Goal: Task Accomplishment & Management: Use online tool/utility

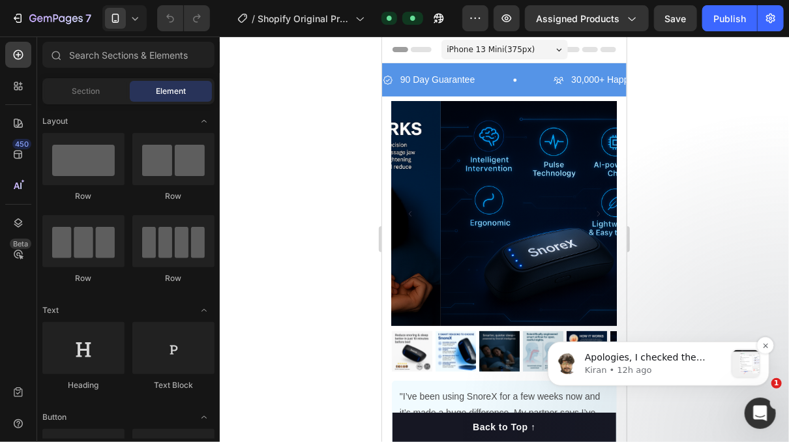
click at [673, 362] on p "Apologies, I checked the wrong bundle in [GEOGRAPHIC_DATA] Please use this ID r…" at bounding box center [654, 357] width 141 height 13
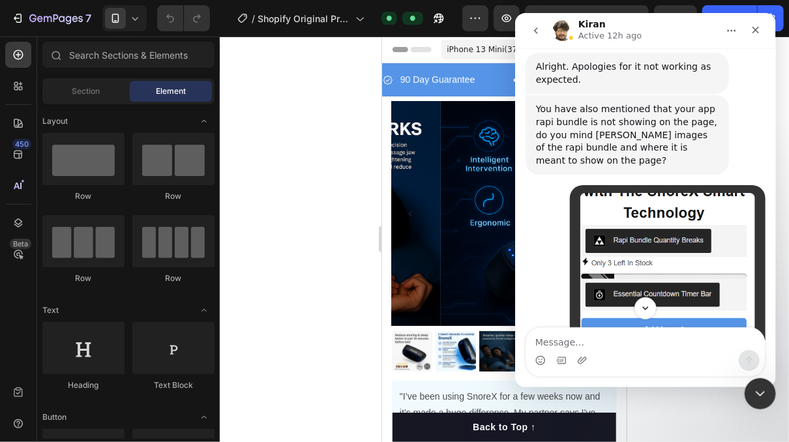
scroll to position [8349, 0]
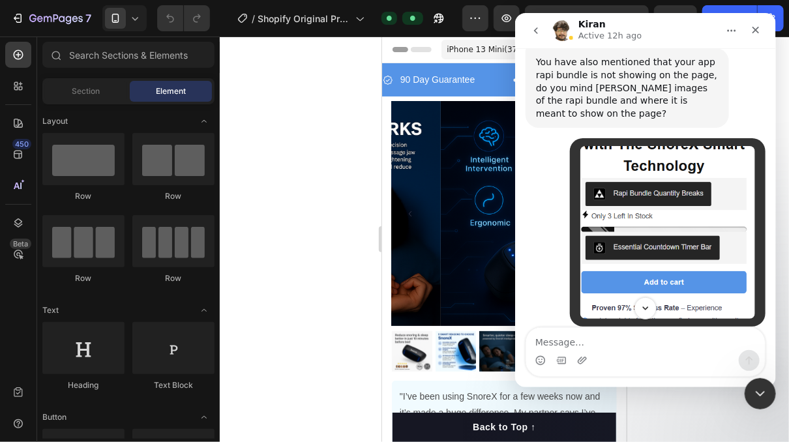
click at [601, 388] on div "Hi, [PERSON_NAME] here from the GemPages support team, I`ll be joining the conv…" at bounding box center [626, 437] width 203 height 99
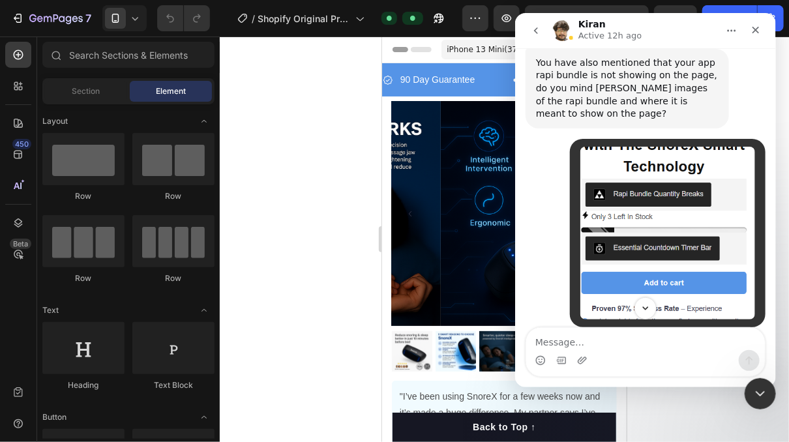
scroll to position [8309, 0]
click at [682, 409] on div "[PERSON_NAME] here from the GemPages support team, I`ll be joining the conversa…" at bounding box center [626, 434] width 183 height 51
drag, startPoint x: 580, startPoint y: 166, endPoint x: 595, endPoint y: 170, distance: 15.5
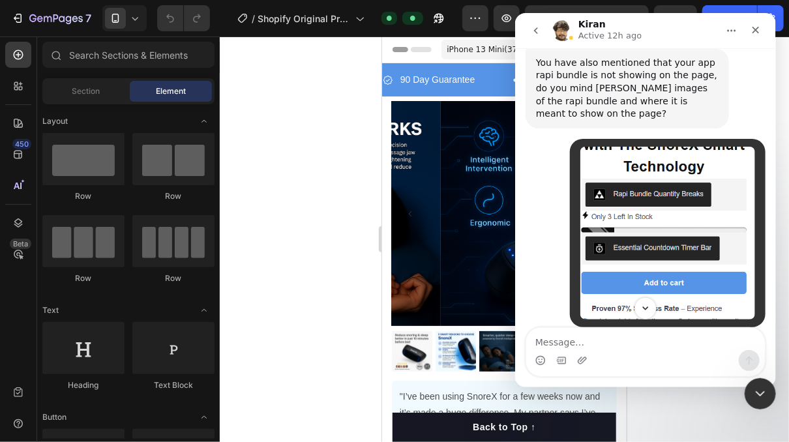
drag, startPoint x: 673, startPoint y: 224, endPoint x: 662, endPoint y: 223, distance: 11.2
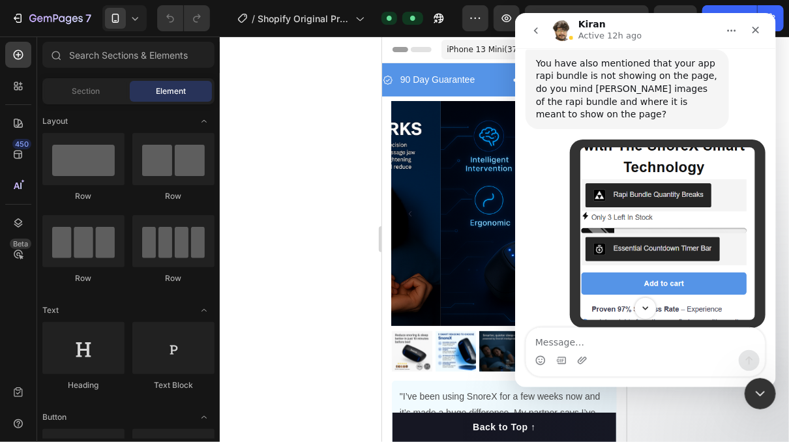
scroll to position [2, 0]
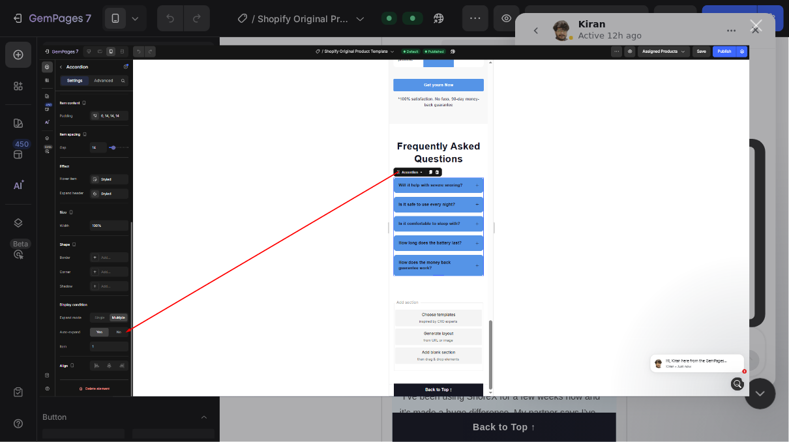
click at [366, 397] on div "Intercom messenger" at bounding box center [394, 221] width 789 height 442
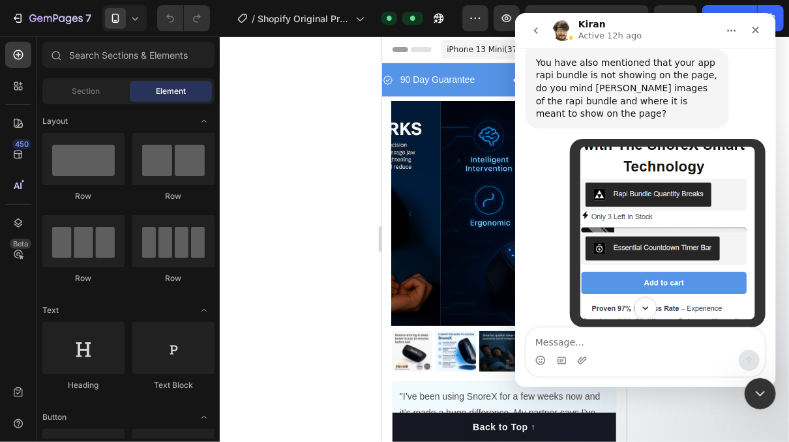
click at [770, 309] on div "Intercom messenger" at bounding box center [644, 308] width 261 height 22
click at [759, 33] on div "Close" at bounding box center [754, 29] width 23 height 23
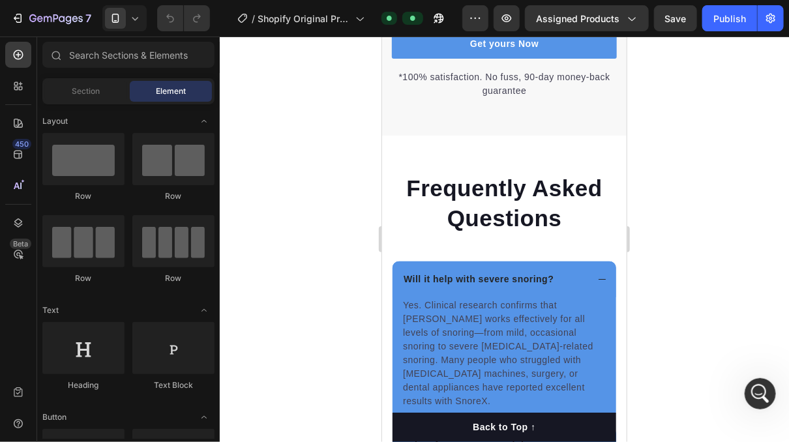
scroll to position [3846, 0]
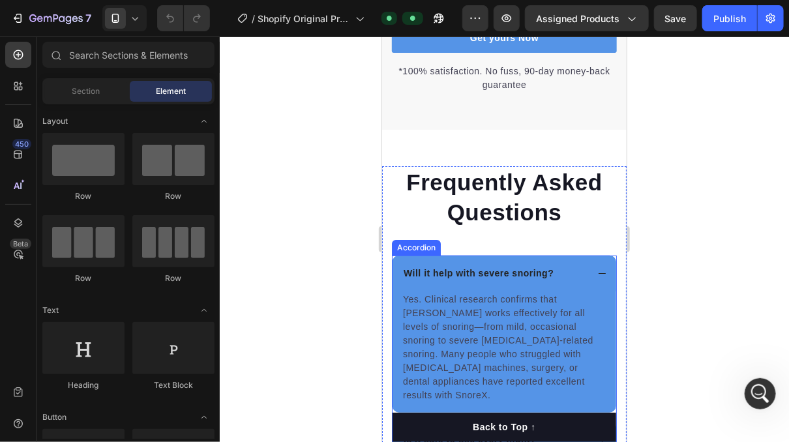
click at [594, 289] on div "Will it help with severe snoring?" at bounding box center [504, 273] width 224 height 36
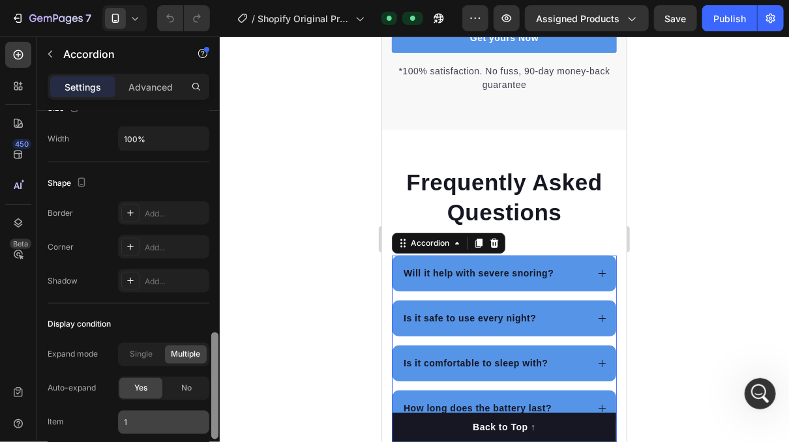
drag, startPoint x: 212, startPoint y: 194, endPoint x: 201, endPoint y: 424, distance: 231.0
click at [201, 426] on div "Item management Item 5 items Item style Background 5594E7 Border Add... Corner …" at bounding box center [128, 295] width 183 height 368
click at [186, 383] on span "No" at bounding box center [186, 389] width 10 height 12
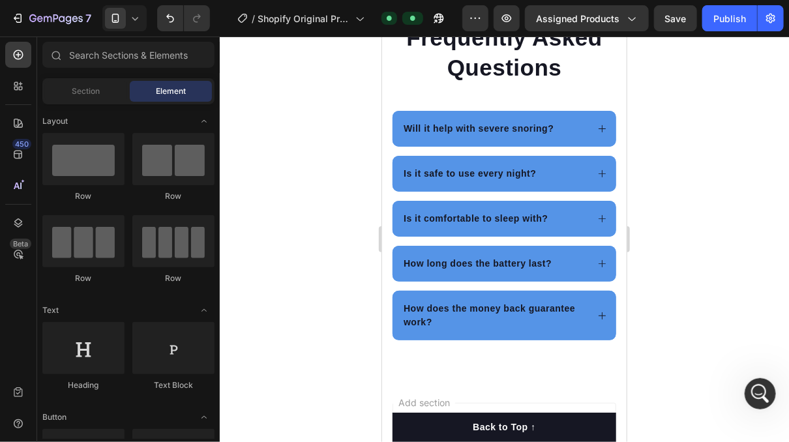
scroll to position [4000, 0]
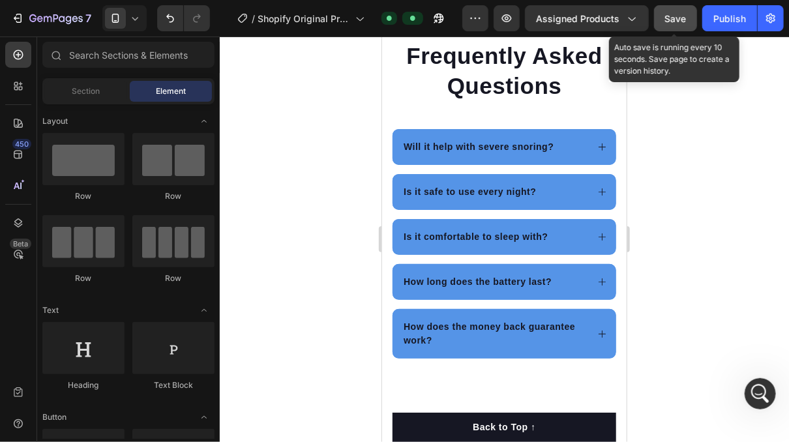
click at [679, 19] on span "Save" at bounding box center [676, 18] width 22 height 11
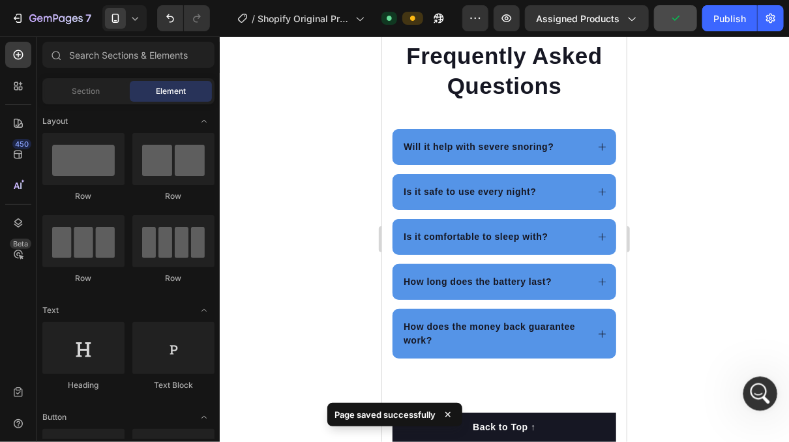
click at [765, 400] on div "Open Intercom Messenger" at bounding box center [758, 391] width 43 height 43
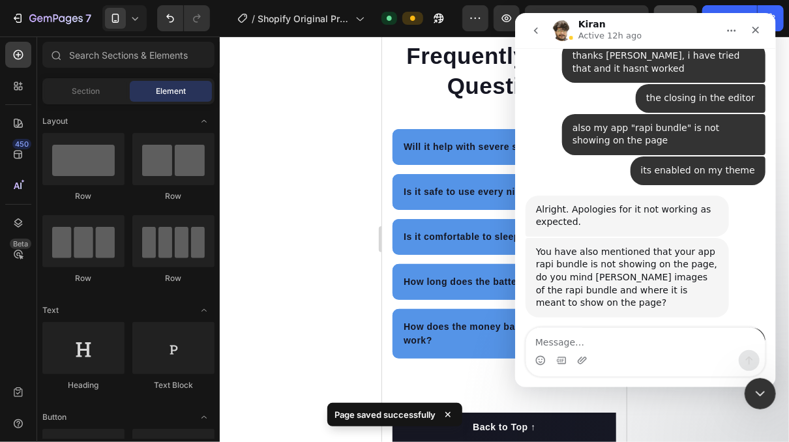
scroll to position [9093, 0]
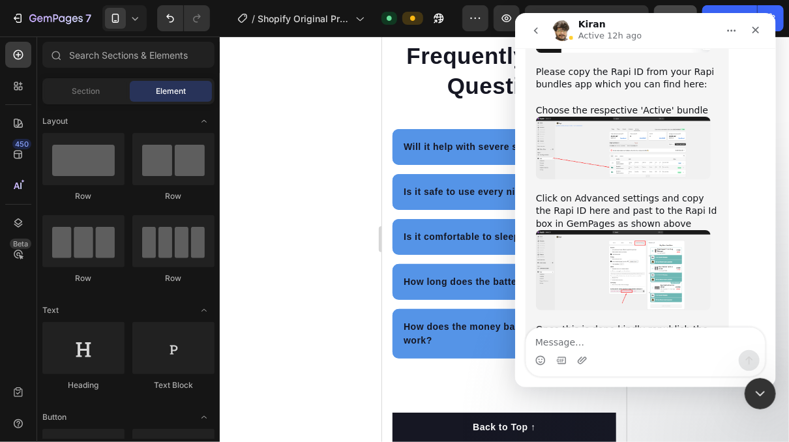
click at [770, 323] on div "We're on GMT + 7 timezone and may get back to you shortly! Normally we can reso…" at bounding box center [644, 217] width 261 height 339
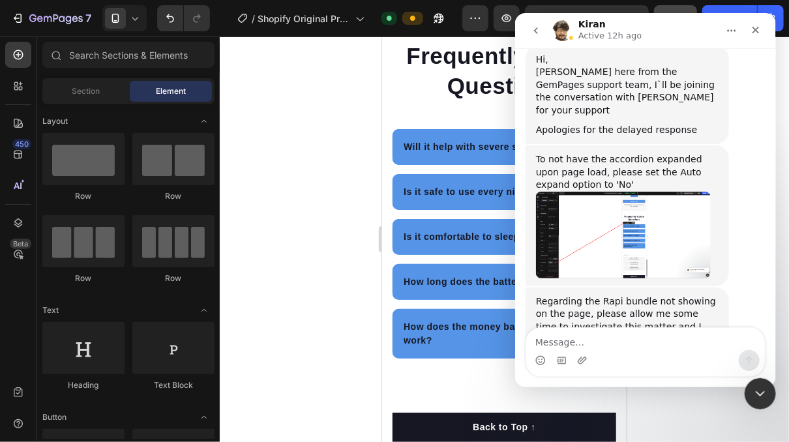
scroll to position [8562, 0]
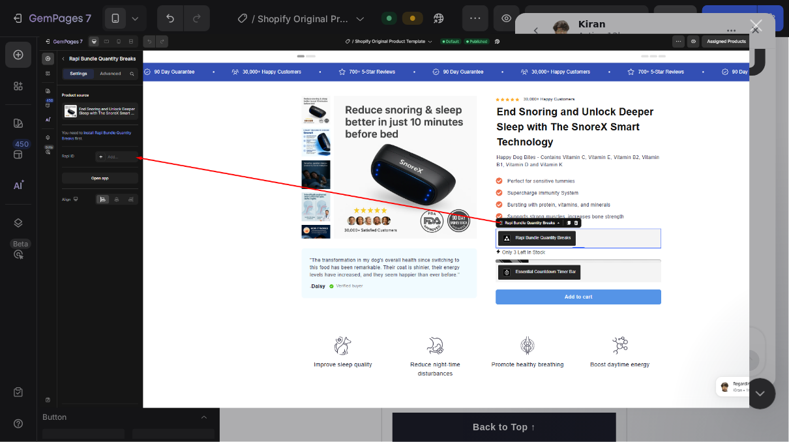
scroll to position [0, 0]
click at [759, 30] on div "Close" at bounding box center [756, 26] width 12 height 12
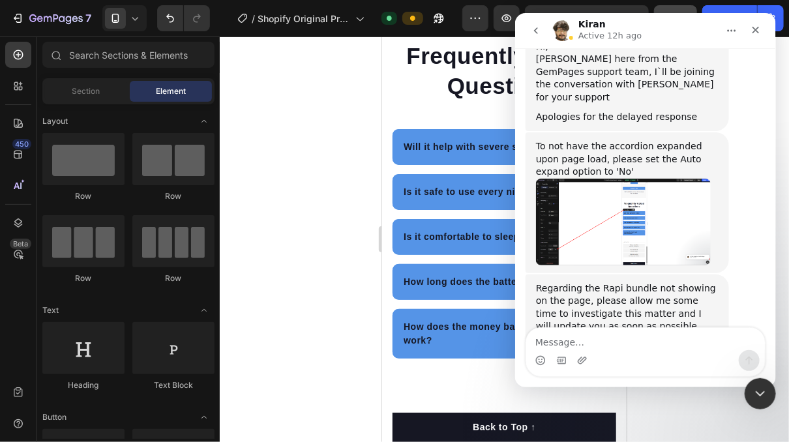
scroll to position [8699, 0]
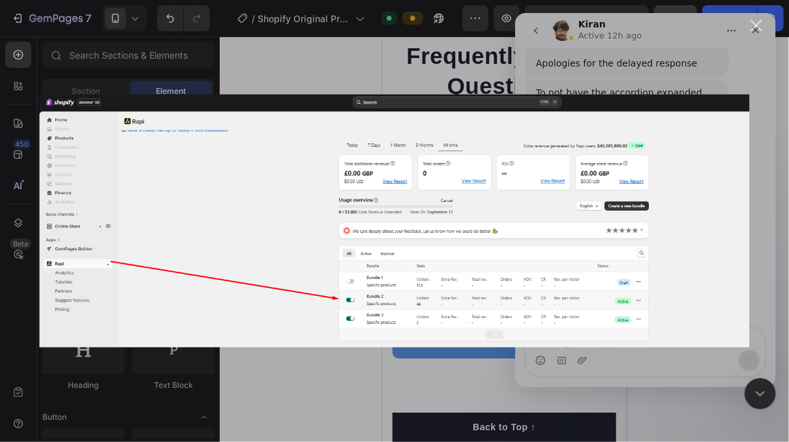
scroll to position [0, 0]
click at [754, 25] on div "Close" at bounding box center [756, 26] width 12 height 12
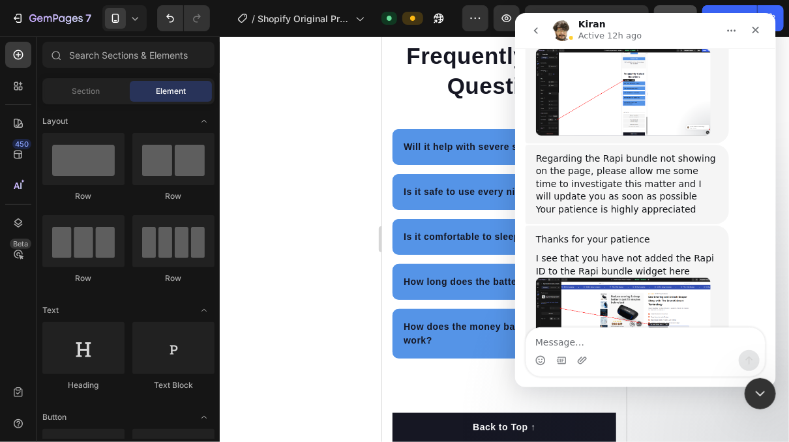
scroll to position [8811, 0]
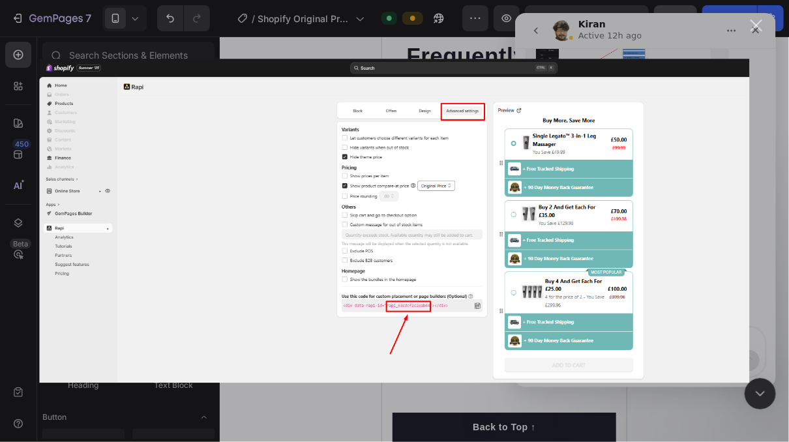
click at [758, 22] on div "Close" at bounding box center [756, 26] width 12 height 12
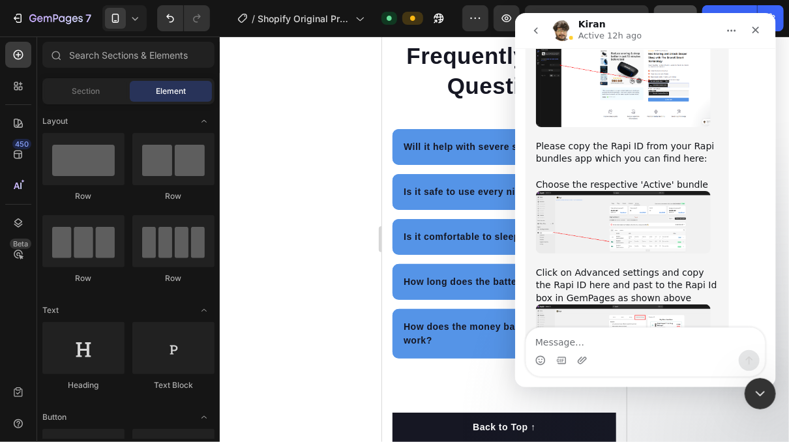
scroll to position [9054, 0]
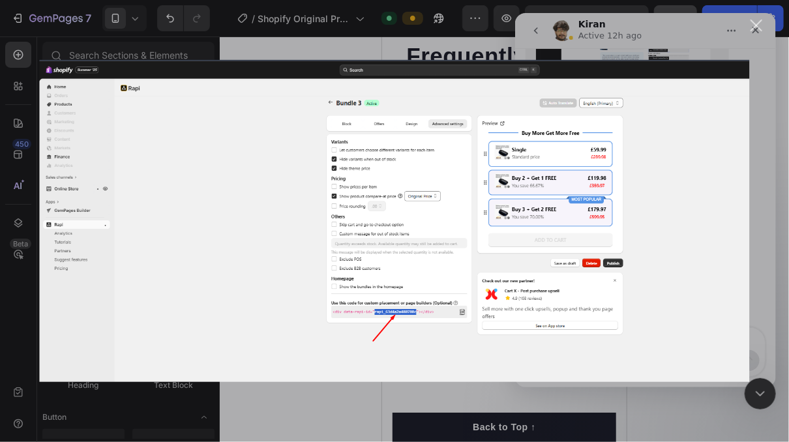
click at [759, 24] on div "Close" at bounding box center [756, 26] width 12 height 12
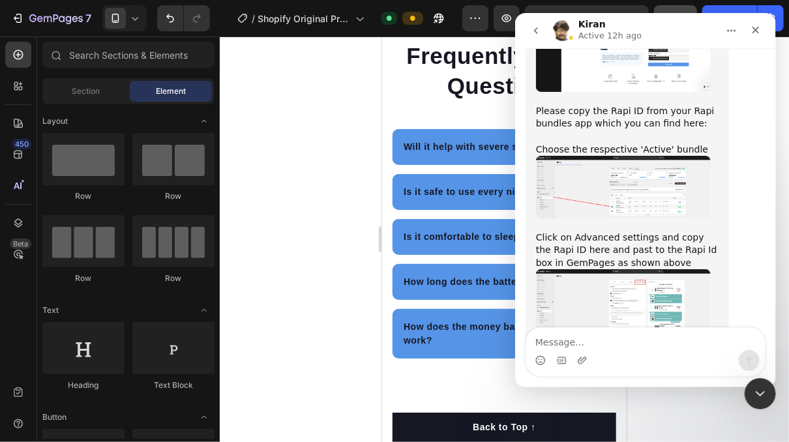
copy div "rapi_63d4a2a480780c"
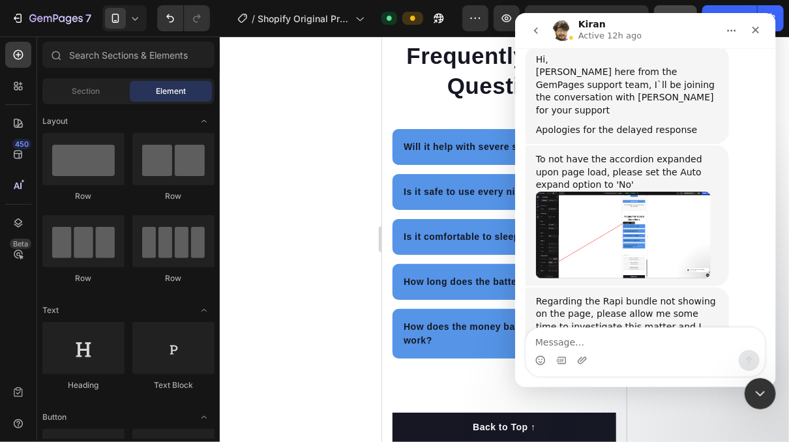
scroll to position [8598, 0]
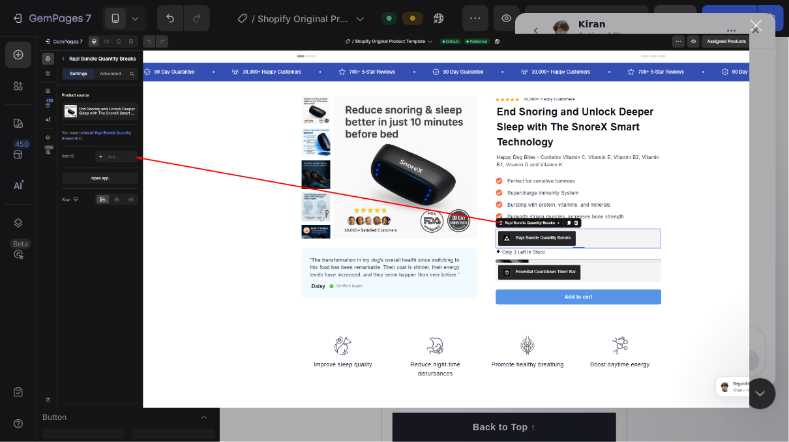
scroll to position [0, 0]
click at [760, 20] on div "Close" at bounding box center [756, 26] width 12 height 12
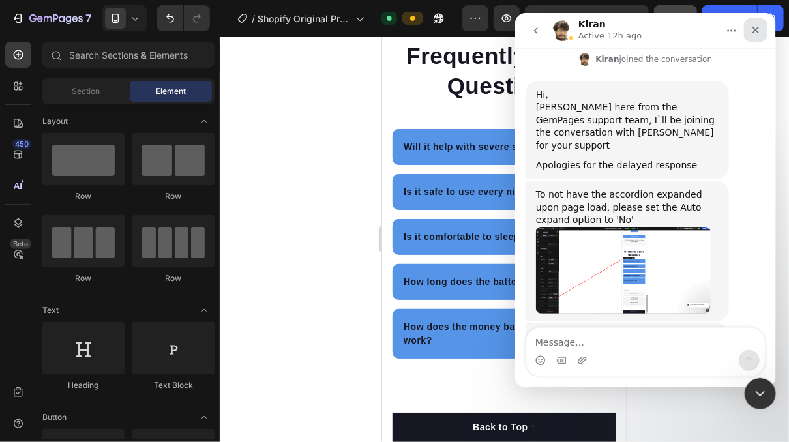
click at [759, 26] on icon "Close" at bounding box center [755, 30] width 10 height 10
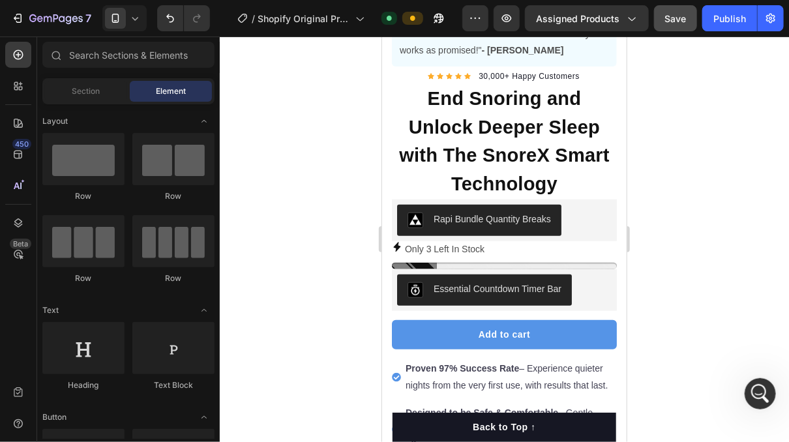
scroll to position [399, 0]
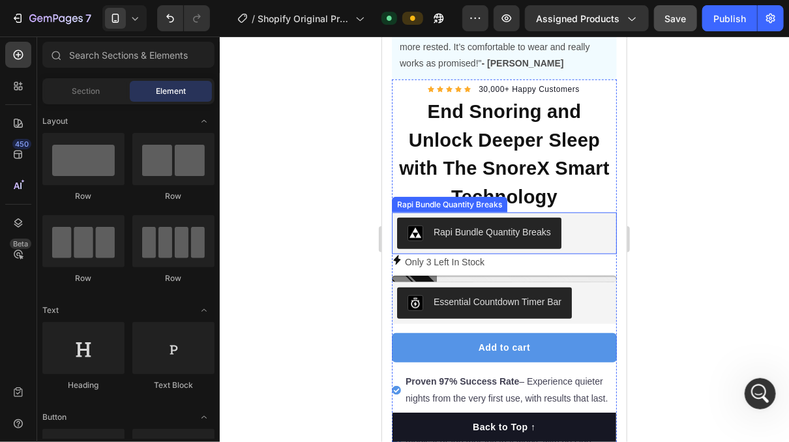
click at [574, 222] on div "Rapi Bundle Quantity Breaks" at bounding box center [503, 232] width 214 height 31
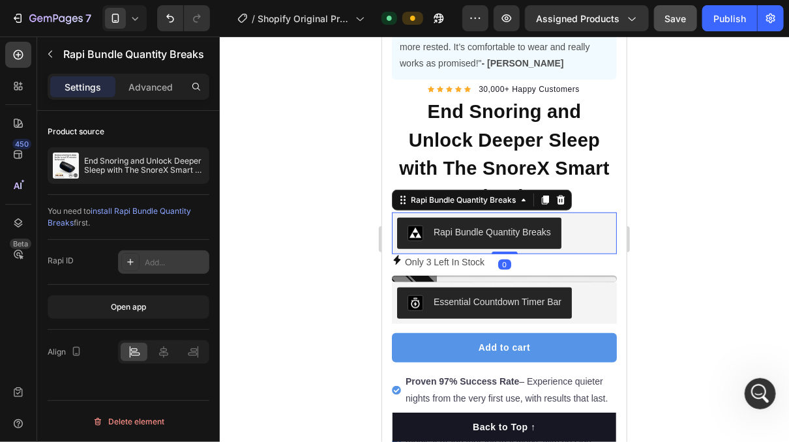
click at [162, 260] on div "Add..." at bounding box center [175, 263] width 61 height 12
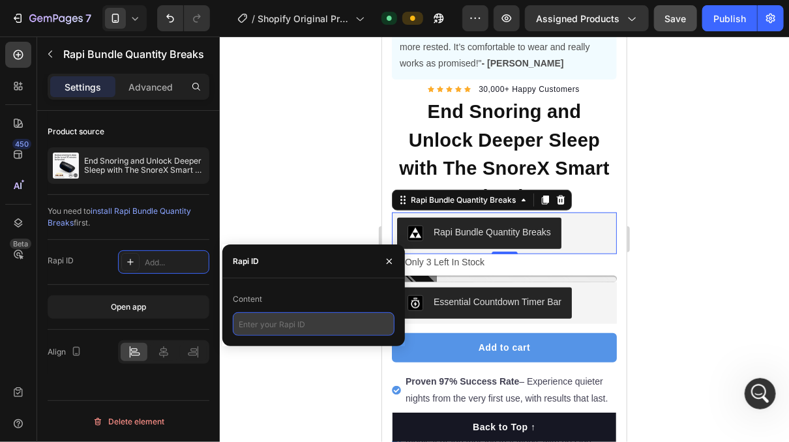
click at [279, 314] on input "text" at bounding box center [314, 323] width 162 height 23
paste input "rapi_63d4a2a480780c"
type input "rapi_63d4a2a480780c"
click at [295, 199] on div at bounding box center [504, 239] width 569 height 405
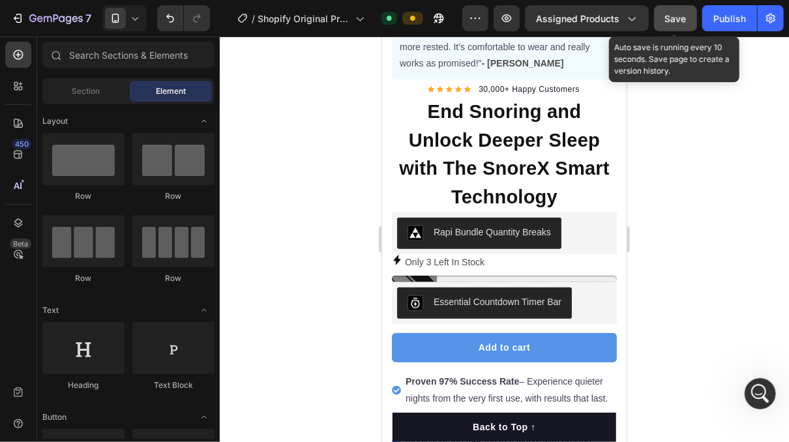
click at [670, 22] on span "Save" at bounding box center [676, 18] width 22 height 11
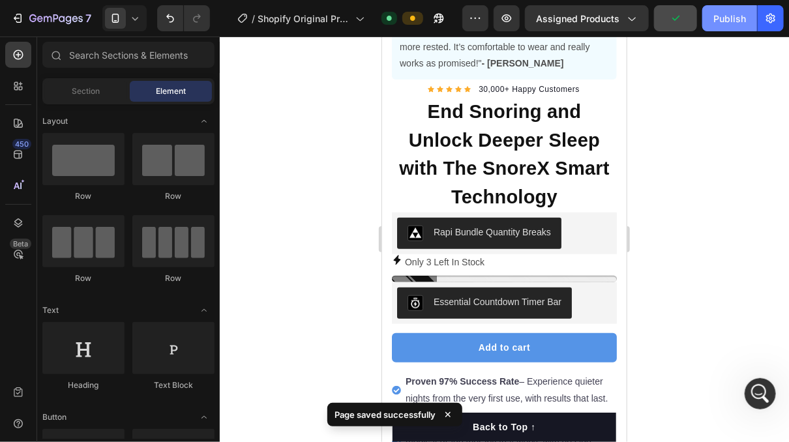
click at [739, 18] on div "Publish" at bounding box center [729, 19] width 33 height 14
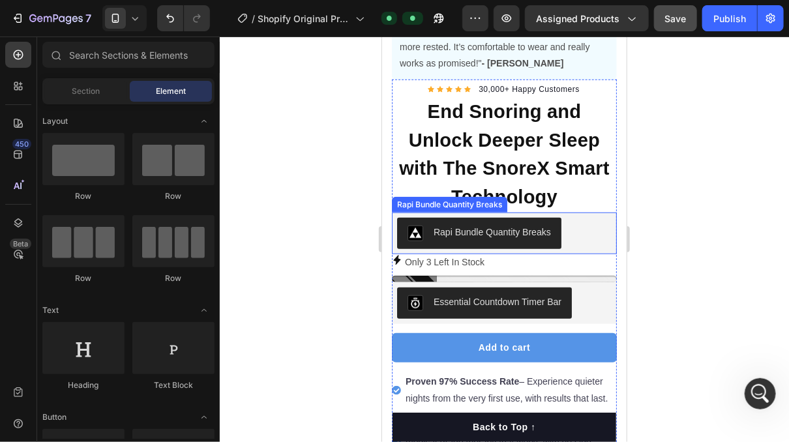
click at [579, 221] on div "Rapi Bundle Quantity Breaks" at bounding box center [503, 232] width 214 height 31
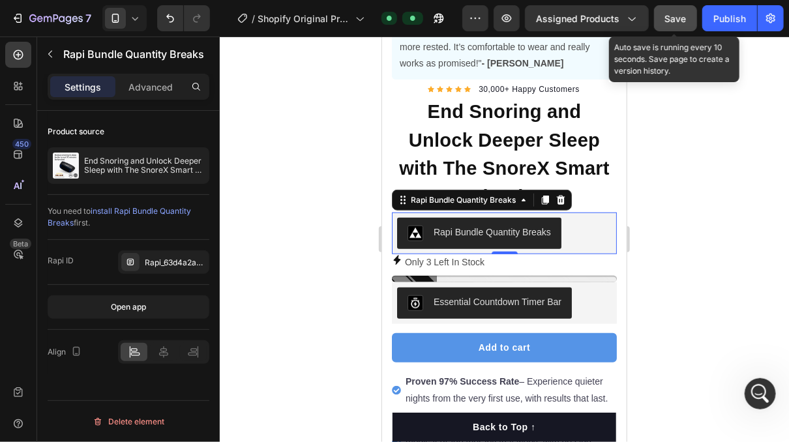
click at [667, 16] on span "Save" at bounding box center [676, 18] width 22 height 11
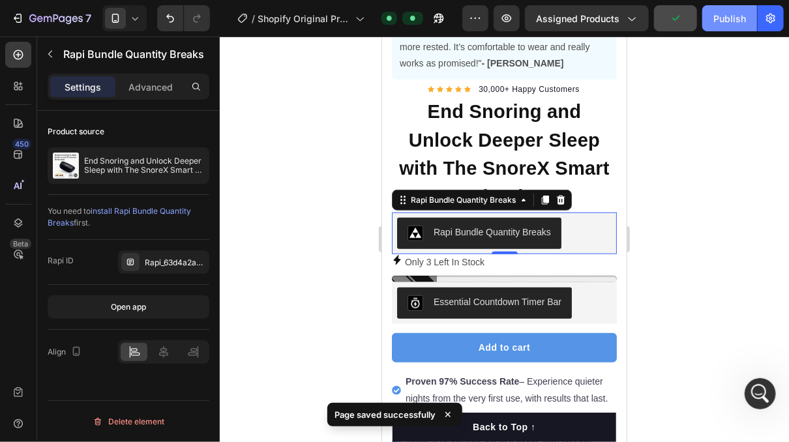
click at [735, 25] on button "Publish" at bounding box center [729, 18] width 55 height 26
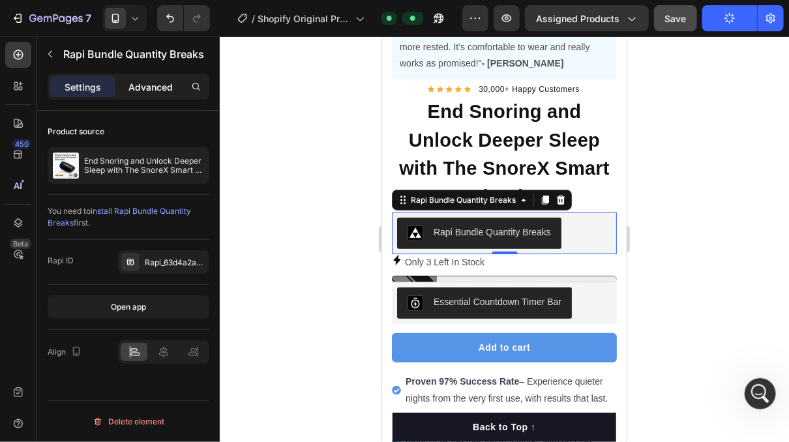
click at [145, 81] on p "Advanced" at bounding box center [150, 87] width 44 height 14
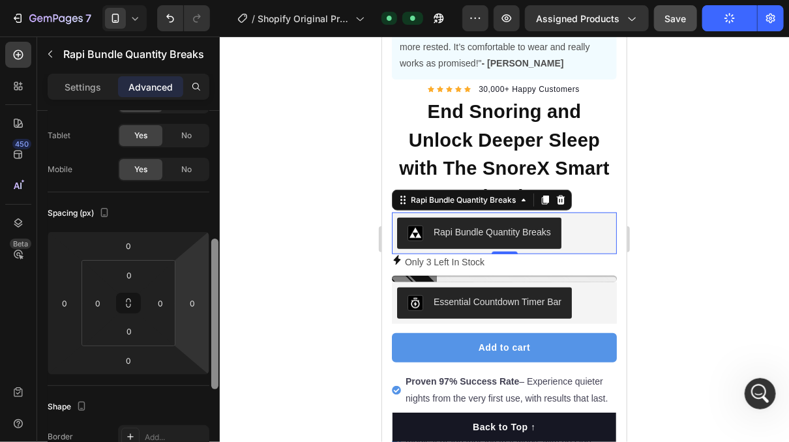
scroll to position [57, 0]
drag, startPoint x: 214, startPoint y: 181, endPoint x: 209, endPoint y: 204, distance: 24.2
click at [209, 204] on div "Display on Desktop Yes No Tablet Yes No Mobile Yes No Spacing (px) 0 0 0 0 0 0 …" at bounding box center [128, 295] width 183 height 368
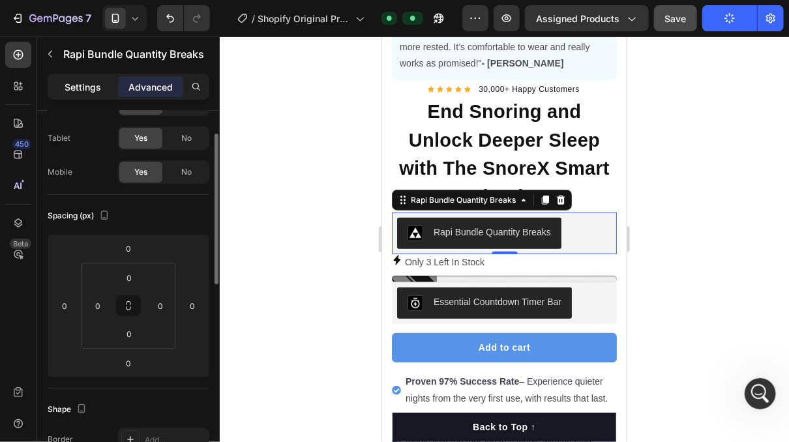
click at [91, 92] on p "Settings" at bounding box center [83, 87] width 37 height 14
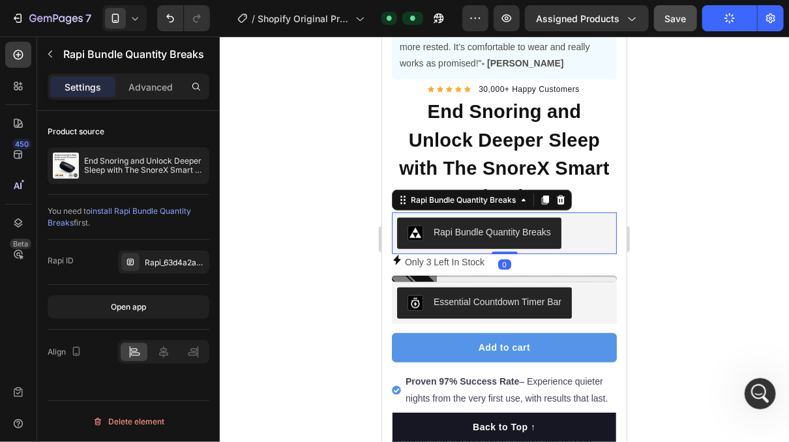
scroll to position [0, 0]
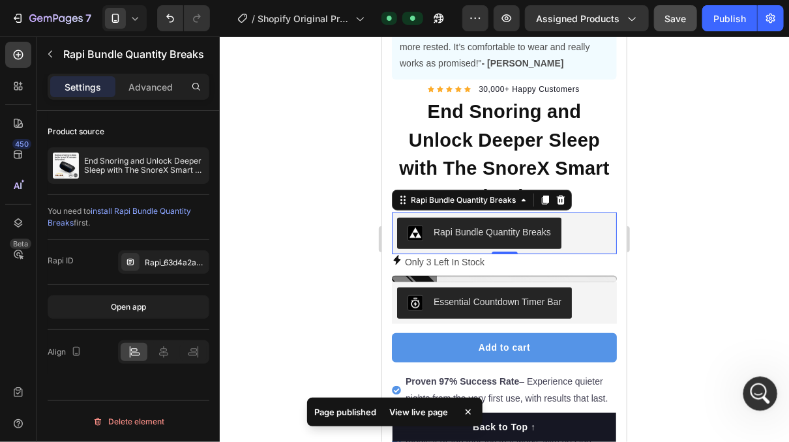
click at [755, 396] on icon "Open Intercom Messenger" at bounding box center [759, 392] width 22 height 22
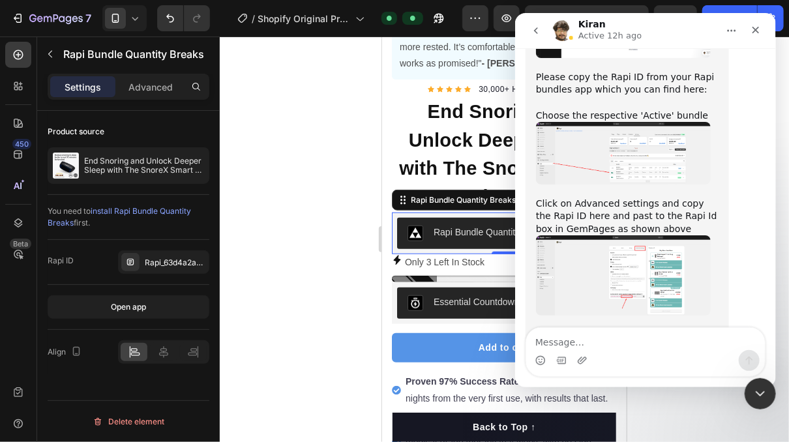
scroll to position [9093, 0]
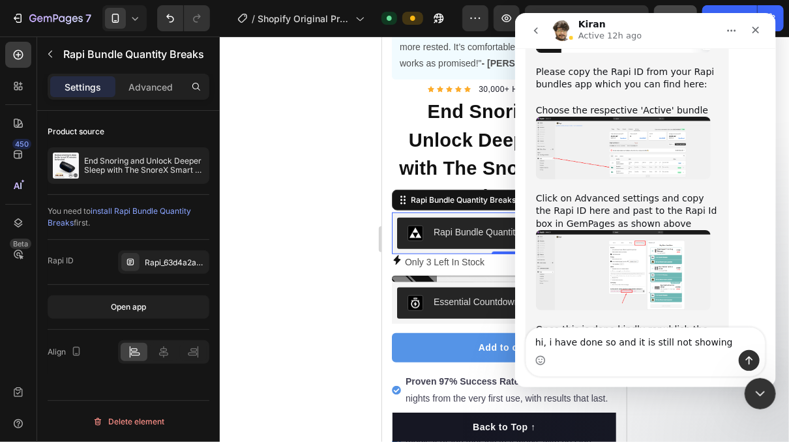
type textarea "hi, i have done so and it is still not showing"
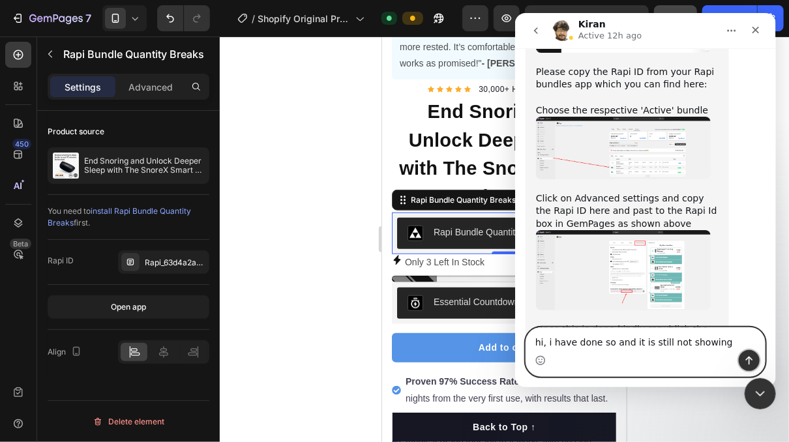
click at [752, 362] on icon "Send a message…" at bounding box center [748, 360] width 10 height 10
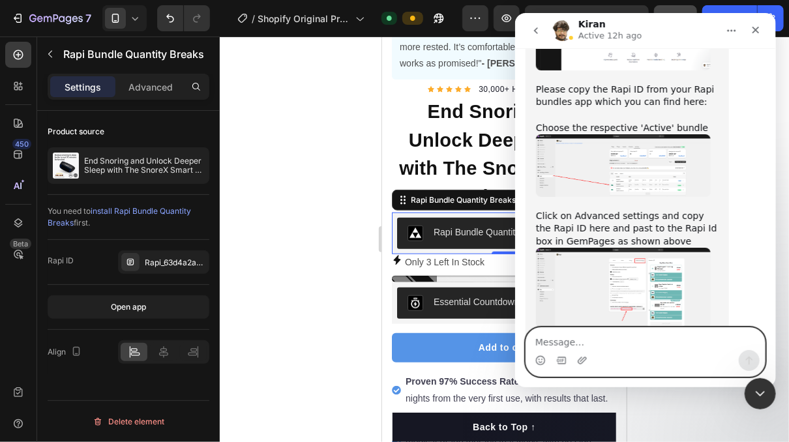
scroll to position [9167, 0]
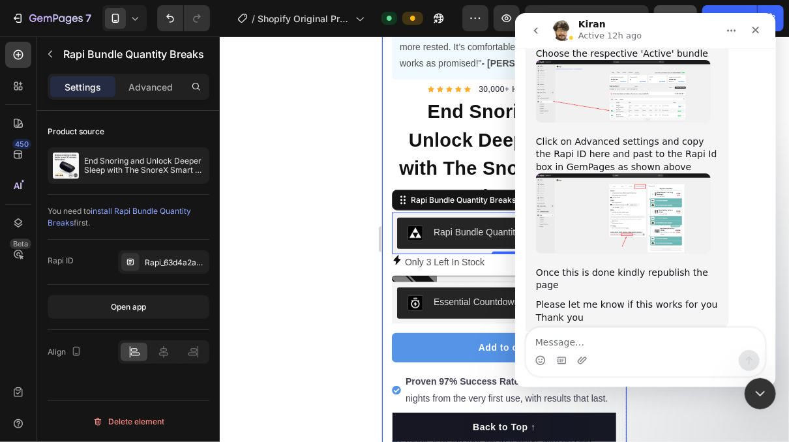
click at [300, 280] on div at bounding box center [504, 239] width 569 height 405
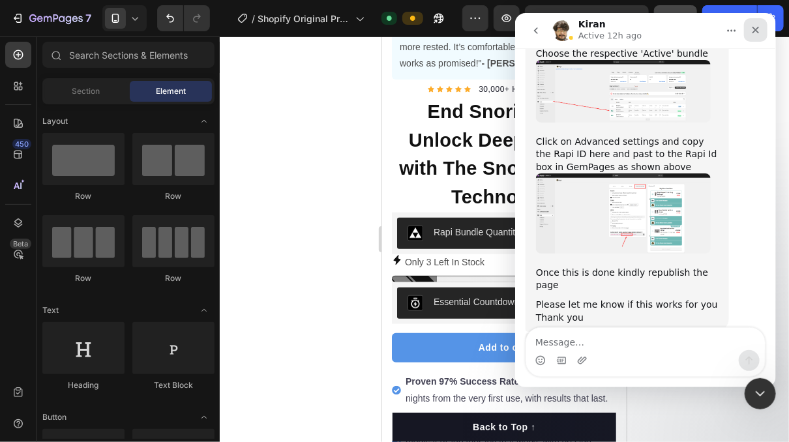
click at [750, 34] on icon "Close" at bounding box center [755, 30] width 10 height 10
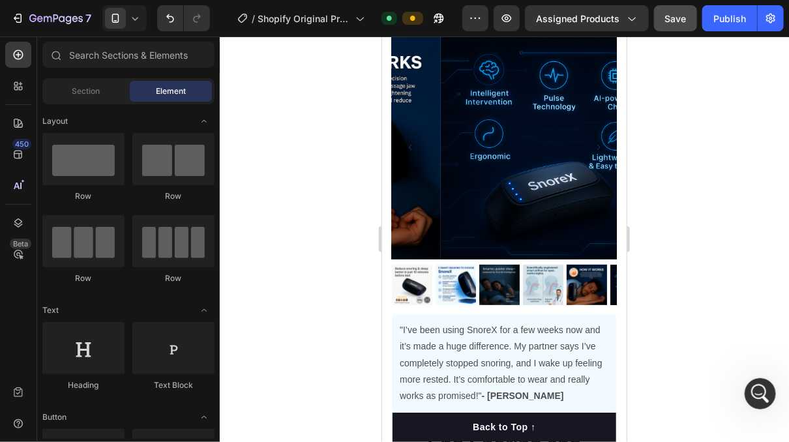
scroll to position [0, 0]
